Goal: Task Accomplishment & Management: Manage account settings

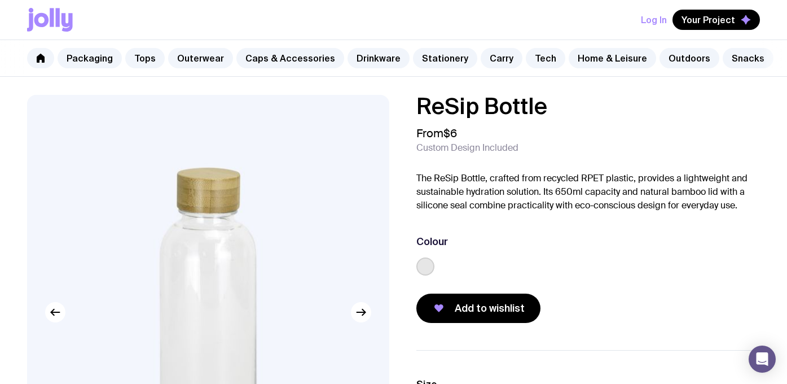
scroll to position [87, 0]
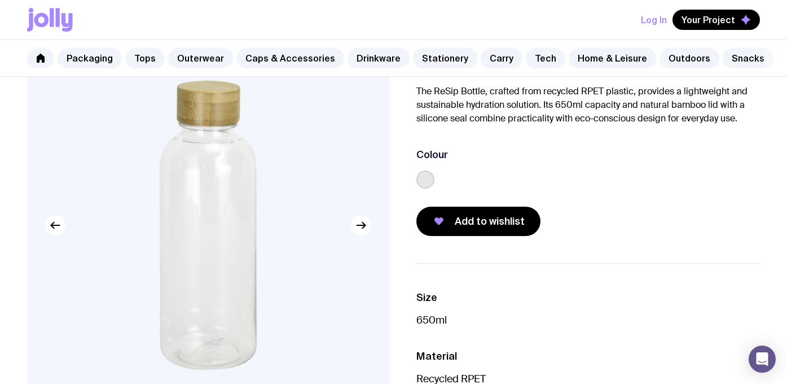
click at [658, 18] on button "Log In" at bounding box center [654, 20] width 26 height 20
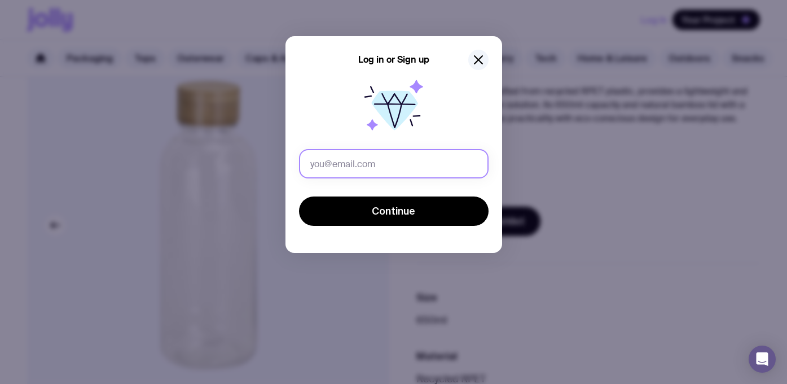
click at [380, 169] on input "text" at bounding box center [394, 163] width 190 height 29
type input "[EMAIL_ADDRESS][DOMAIN_NAME]"
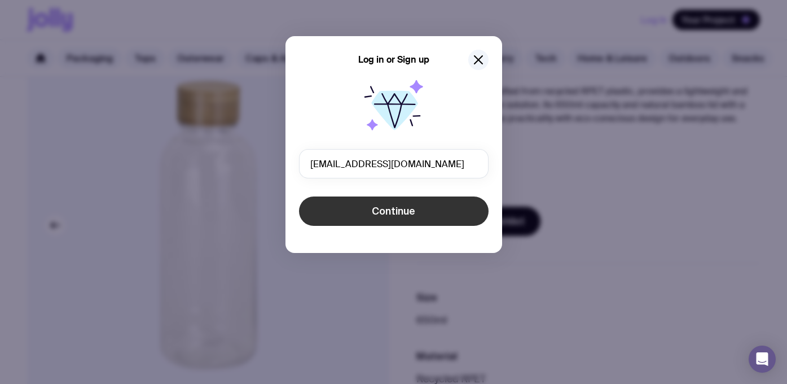
click at [406, 208] on span "Continue" at bounding box center [393, 211] width 43 height 14
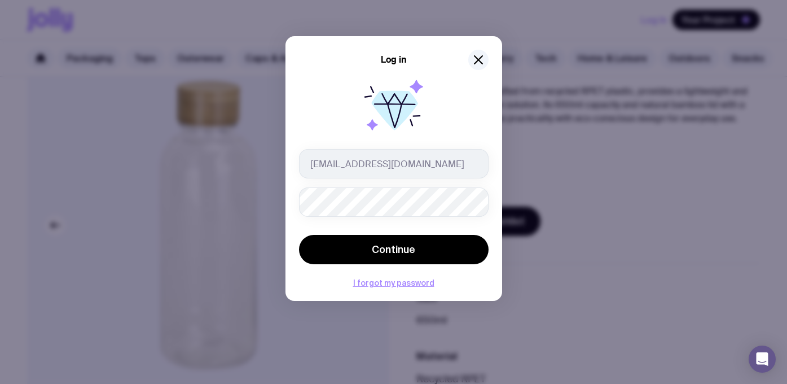
click at [299, 235] on button "Continue" at bounding box center [394, 249] width 190 height 29
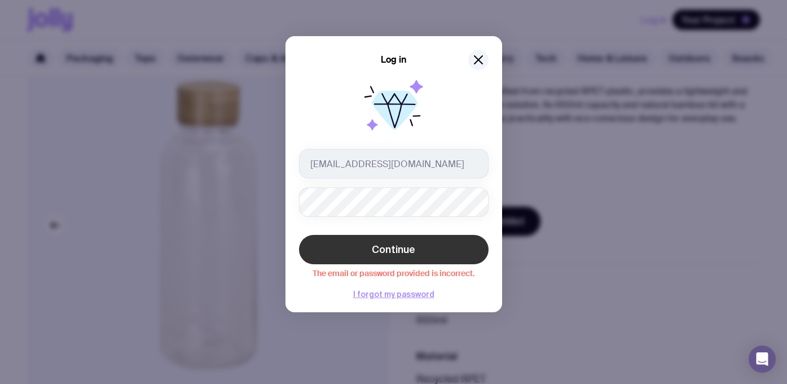
click at [368, 261] on button "Continue" at bounding box center [394, 249] width 190 height 29
click at [378, 247] on span "Continue" at bounding box center [393, 250] width 43 height 14
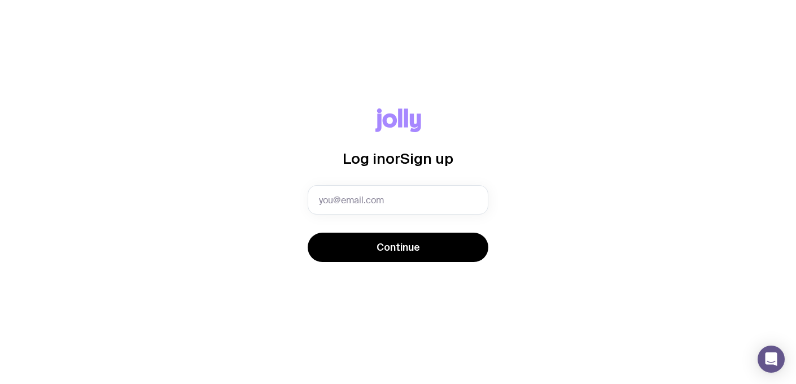
type input "[EMAIL_ADDRESS][DOMAIN_NAME]"
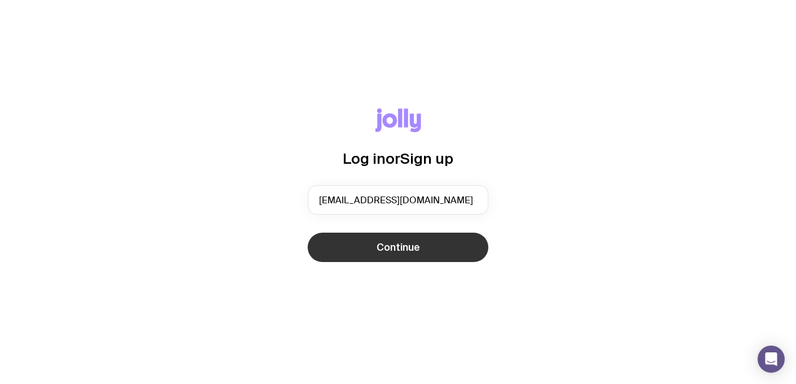
click at [432, 244] on button "Continue" at bounding box center [398, 247] width 181 height 29
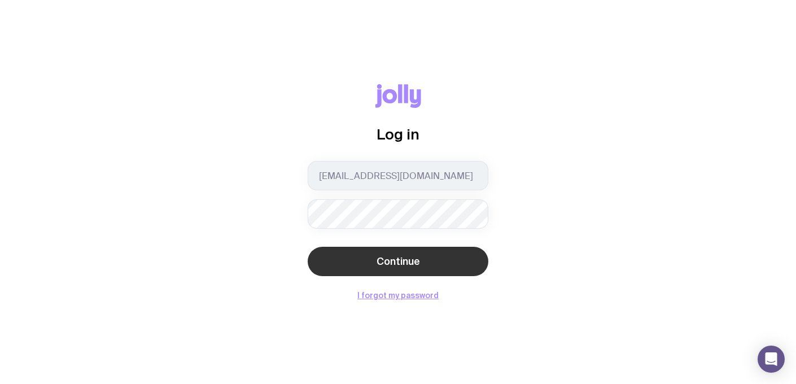
click at [395, 259] on span "Continue" at bounding box center [397, 262] width 43 height 14
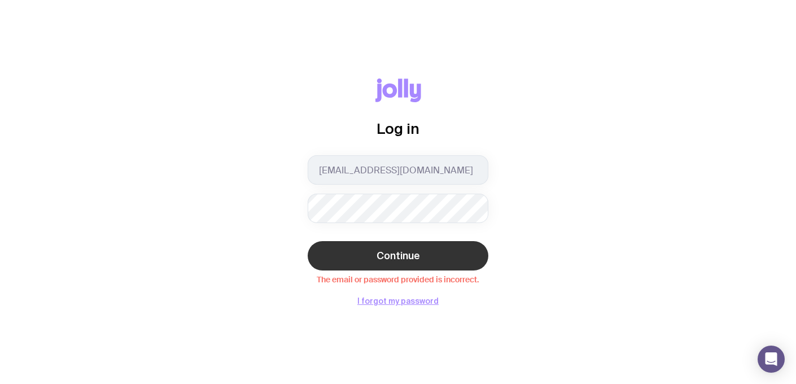
click at [399, 253] on span "Continue" at bounding box center [397, 256] width 43 height 14
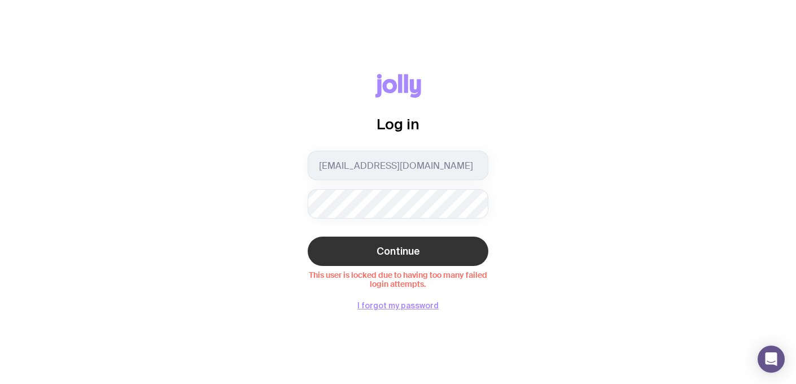
click at [385, 248] on span "Continue" at bounding box center [397, 251] width 43 height 14
click at [308, 236] on button "Continue" at bounding box center [398, 250] width 181 height 29
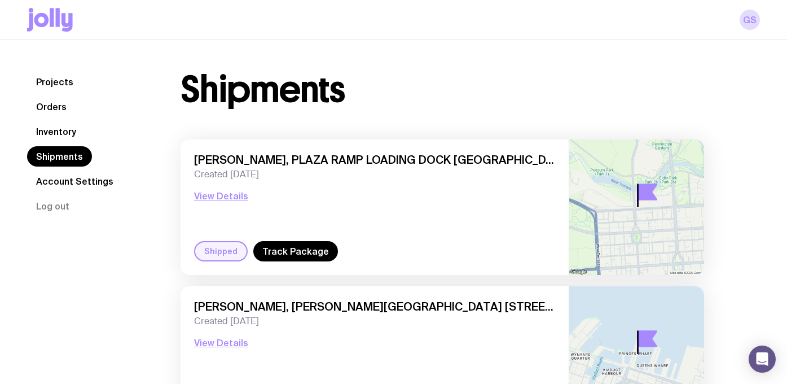
click at [42, 128] on link "Inventory" at bounding box center [56, 131] width 58 height 20
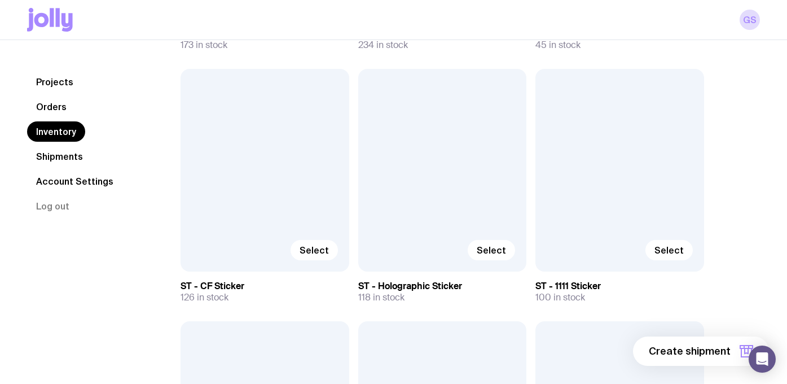
scroll to position [4666, 0]
